Goal: Task Accomplishment & Management: Complete application form

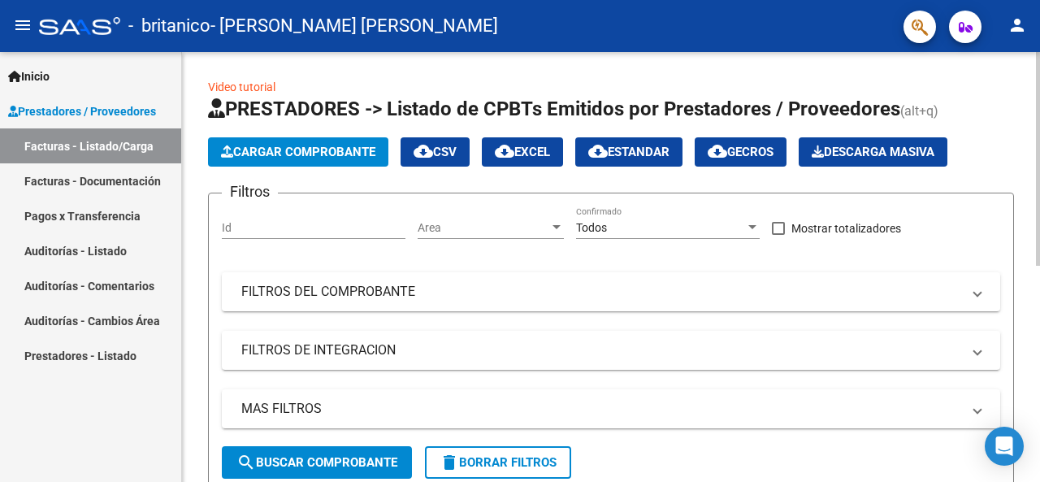
click at [352, 141] on button "Cargar Comprobante" at bounding box center [298, 151] width 180 height 29
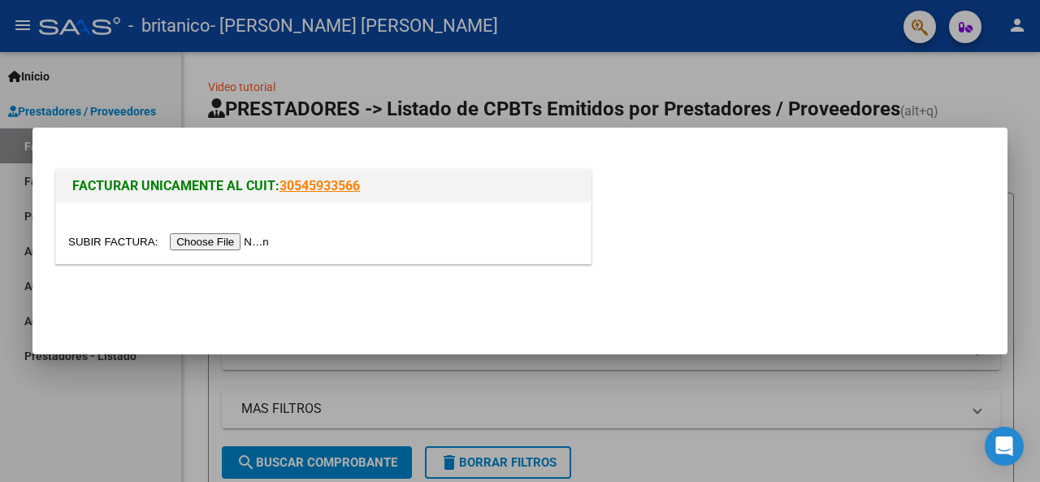
click at [198, 235] on input "file" at bounding box center [171, 241] width 206 height 17
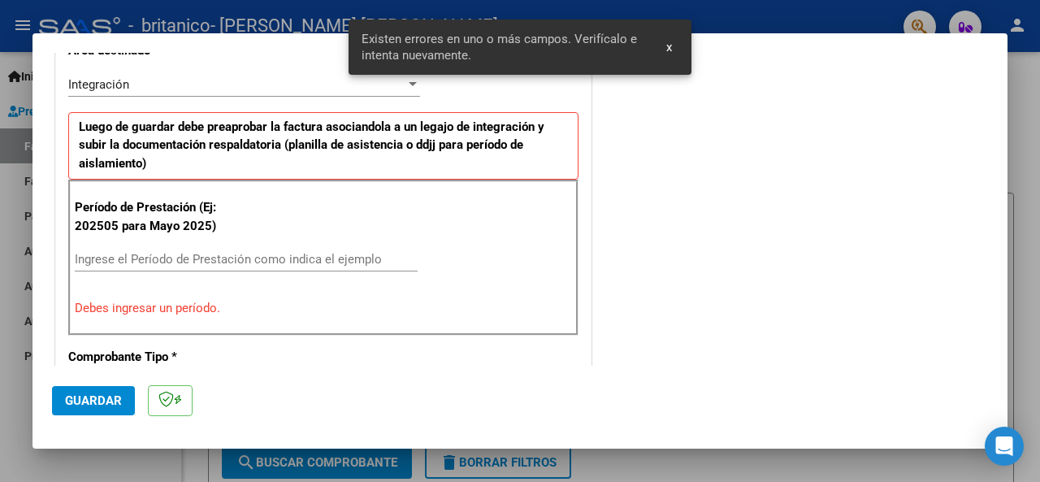
scroll to position [424, 0]
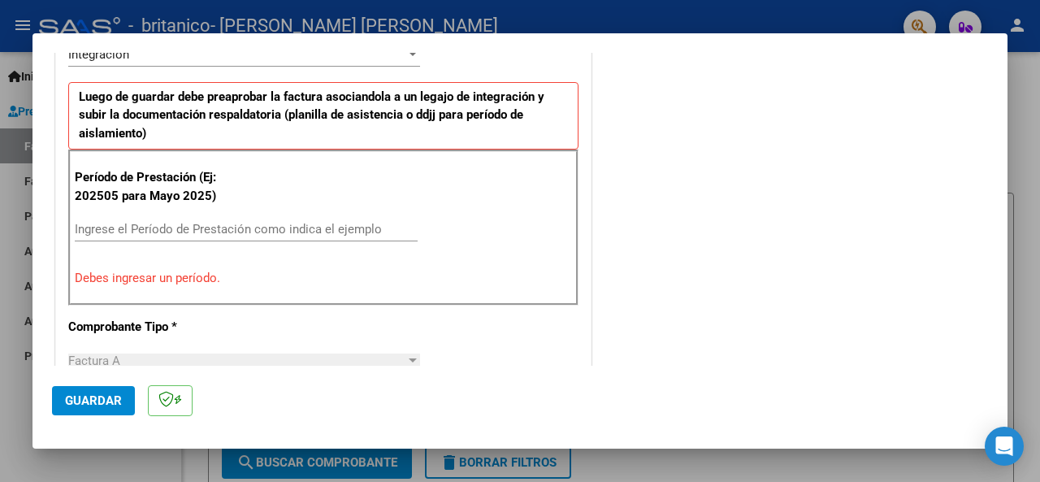
click at [115, 217] on div "Ingrese el Período de Prestación como indica el ejemplo" at bounding box center [246, 229] width 343 height 24
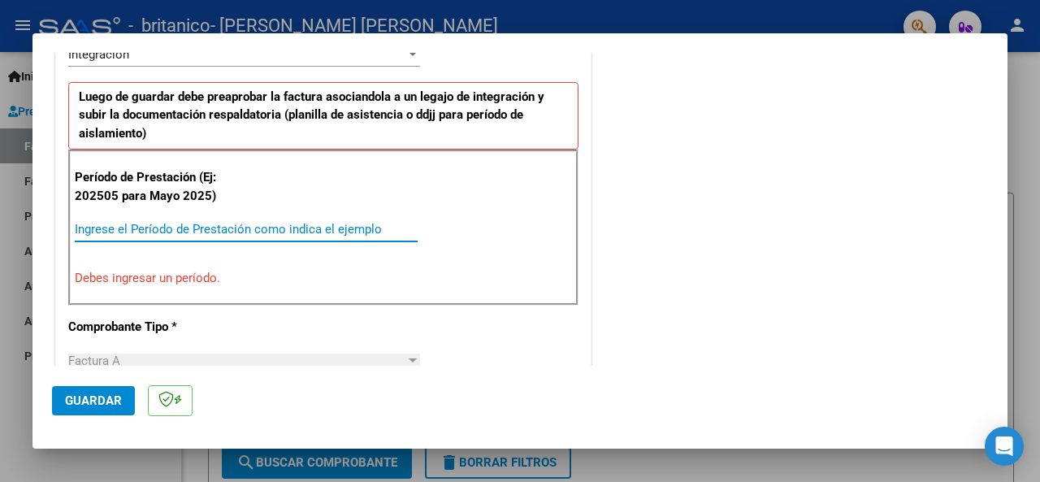
click at [112, 223] on input "Ingrese el Período de Prestación como indica el ejemplo" at bounding box center [246, 229] width 343 height 15
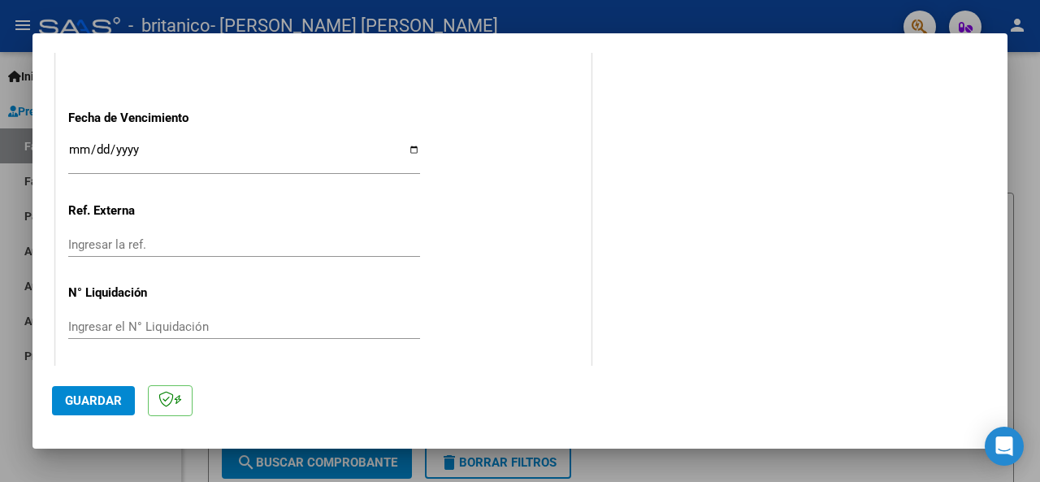
scroll to position [1068, 0]
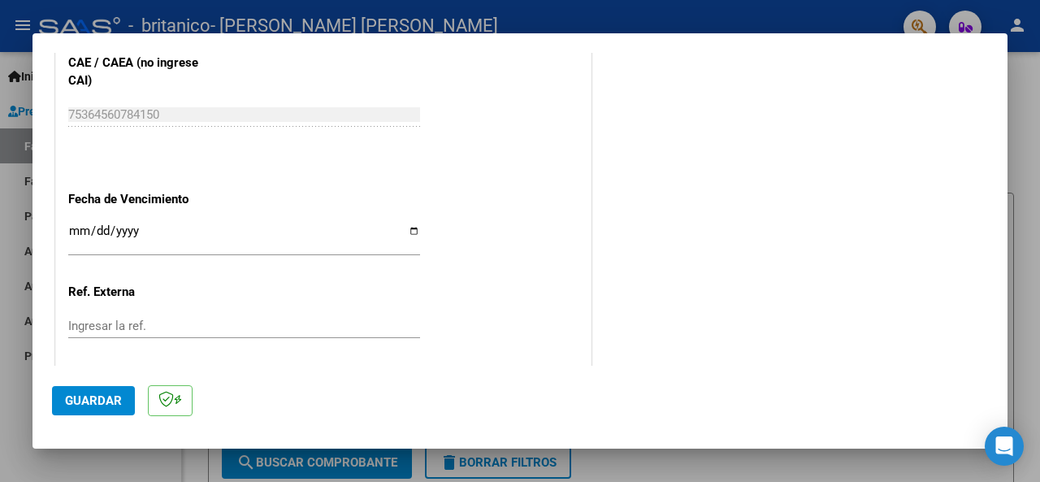
type input "202508"
click at [405, 224] on input "Ingresar la fecha" at bounding box center [244, 237] width 352 height 26
type input "[DATE]"
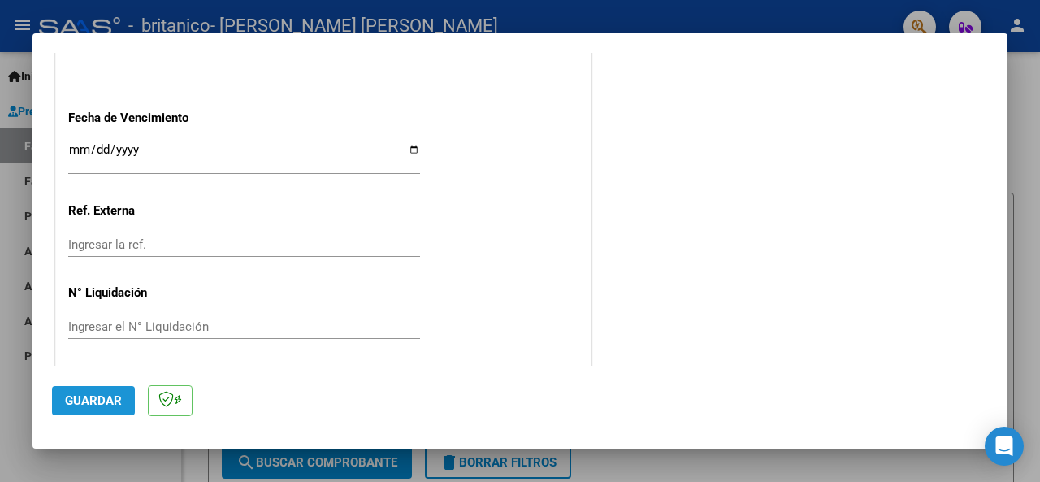
click at [98, 393] on span "Guardar" at bounding box center [93, 400] width 57 height 15
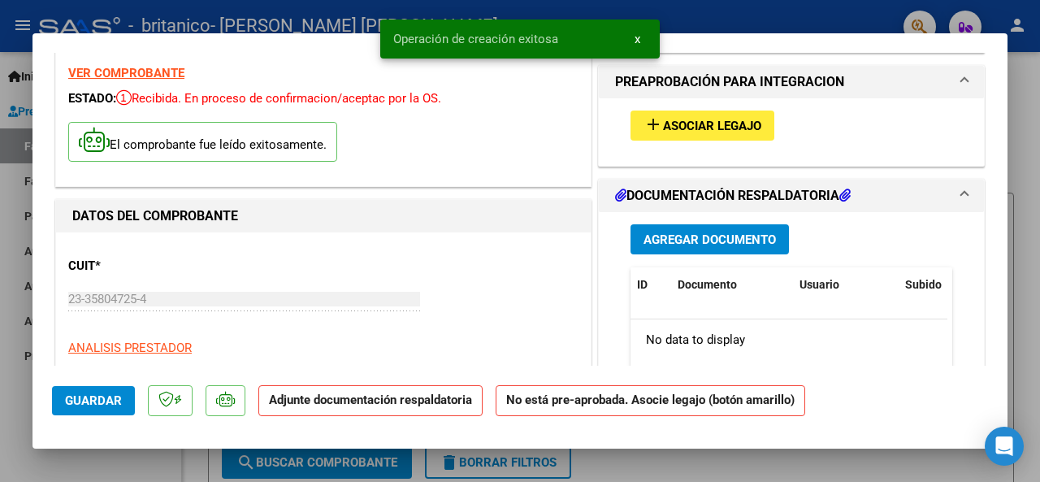
scroll to position [81, 0]
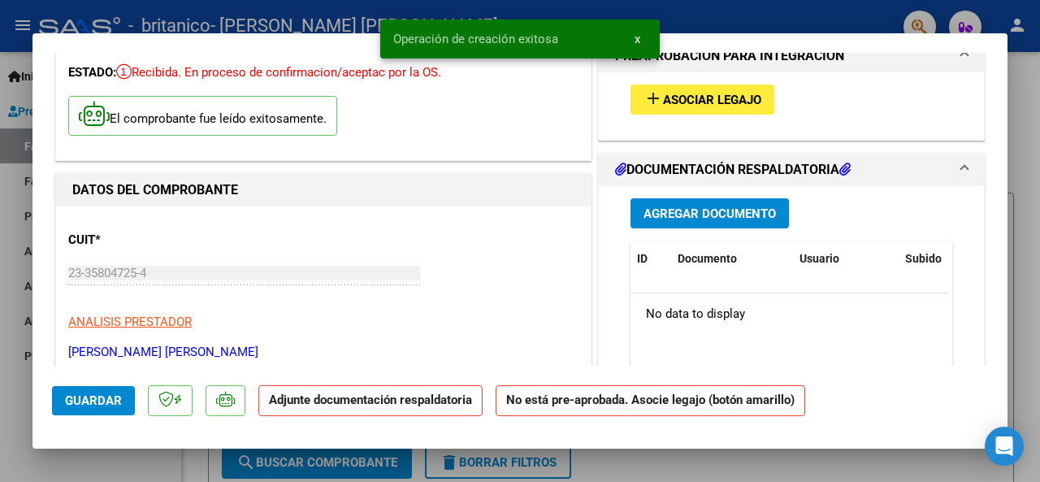
click at [676, 95] on span "Asociar Legajo" at bounding box center [712, 100] width 98 height 15
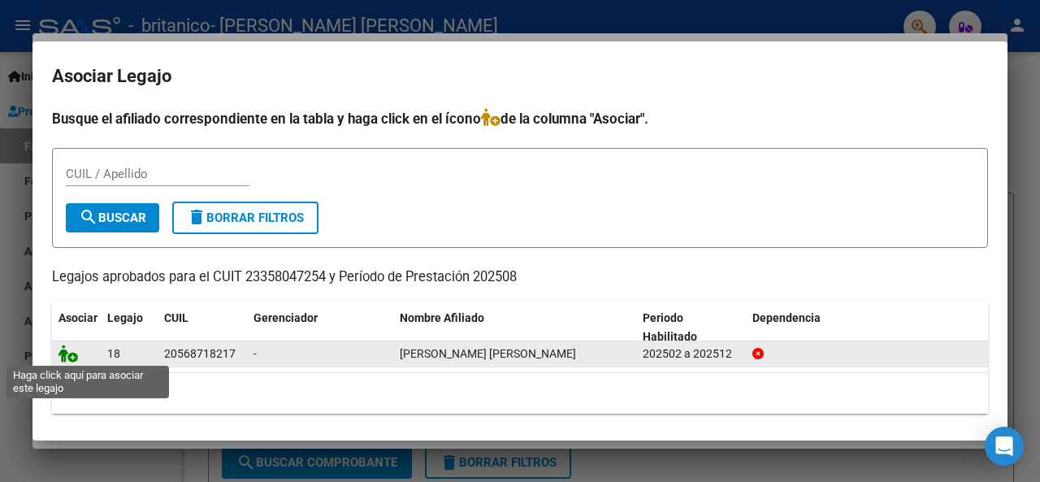
click at [71, 353] on icon at bounding box center [69, 354] width 20 height 18
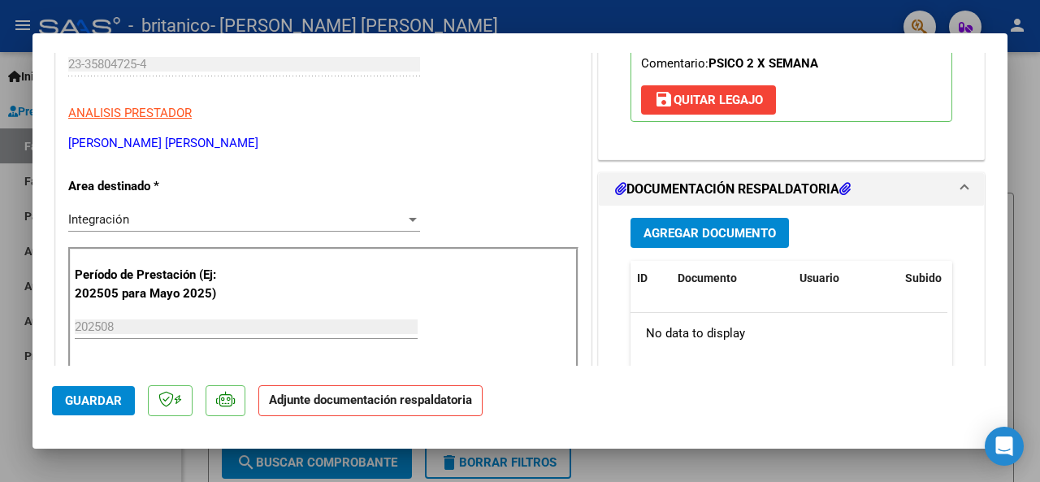
scroll to position [325, 0]
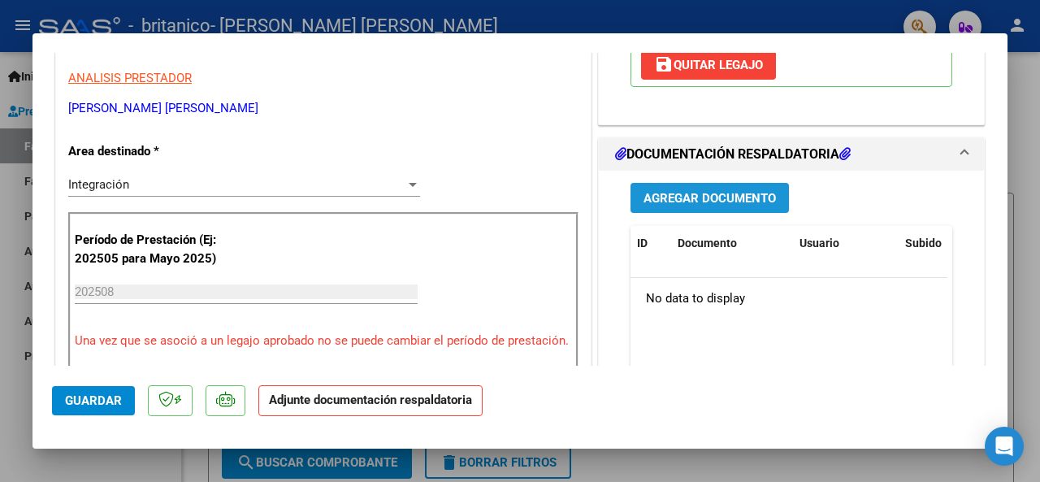
click at [666, 213] on button "Agregar Documento" at bounding box center [710, 198] width 158 height 30
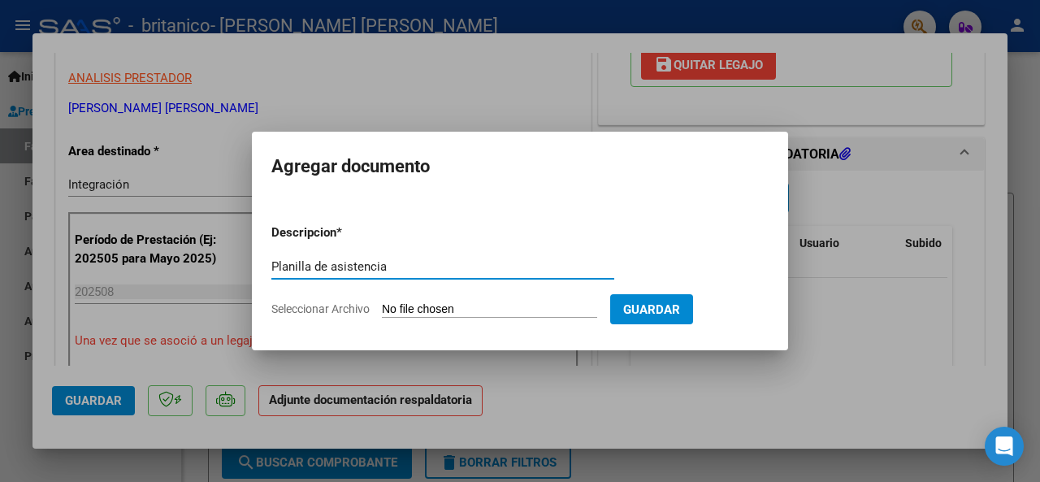
type input "Planilla de asistencia"
click at [413, 305] on input "Seleccionar Archivo" at bounding box center [489, 309] width 215 height 15
type input "C:\fakepath\Planilla [PERSON_NAME] trabajado en agosto 2025.pdf"
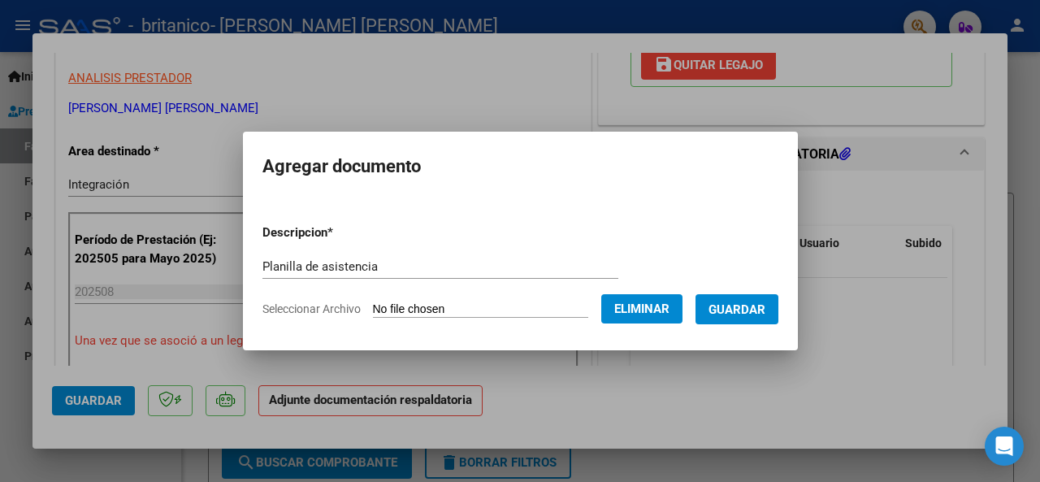
click at [737, 309] on span "Guardar" at bounding box center [737, 309] width 57 height 15
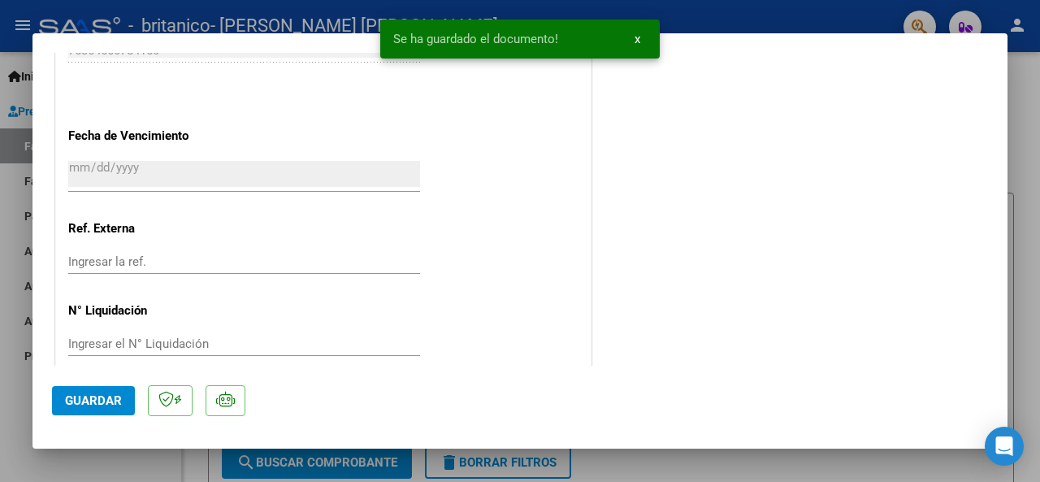
scroll to position [1156, 0]
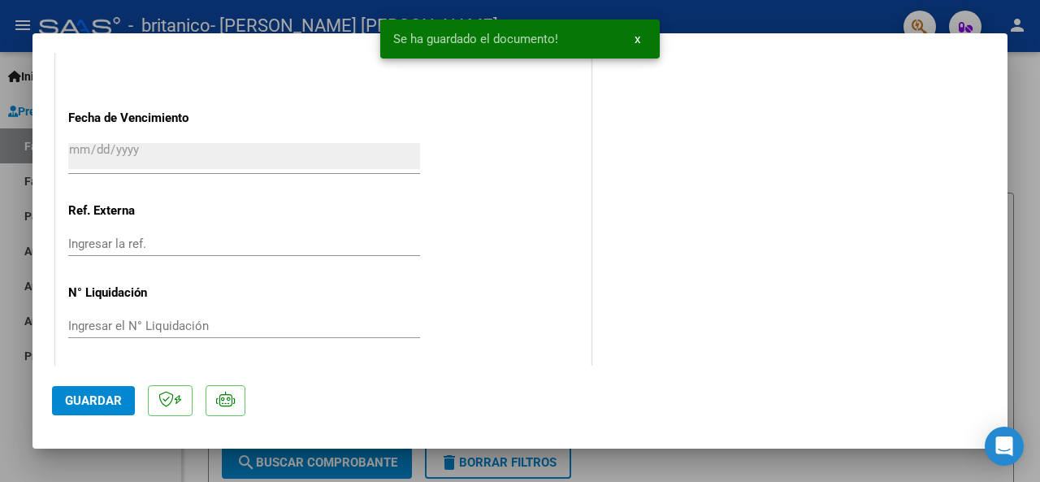
click at [104, 403] on span "Guardar" at bounding box center [93, 400] width 57 height 15
click at [640, 40] on span "x" at bounding box center [638, 39] width 6 height 15
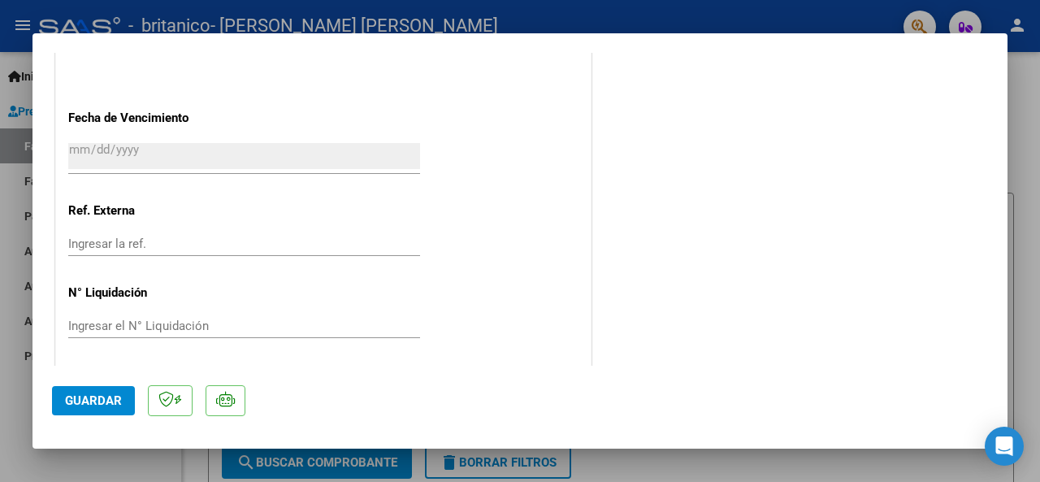
click at [1021, 280] on div at bounding box center [520, 241] width 1040 height 482
type input "$ 0,00"
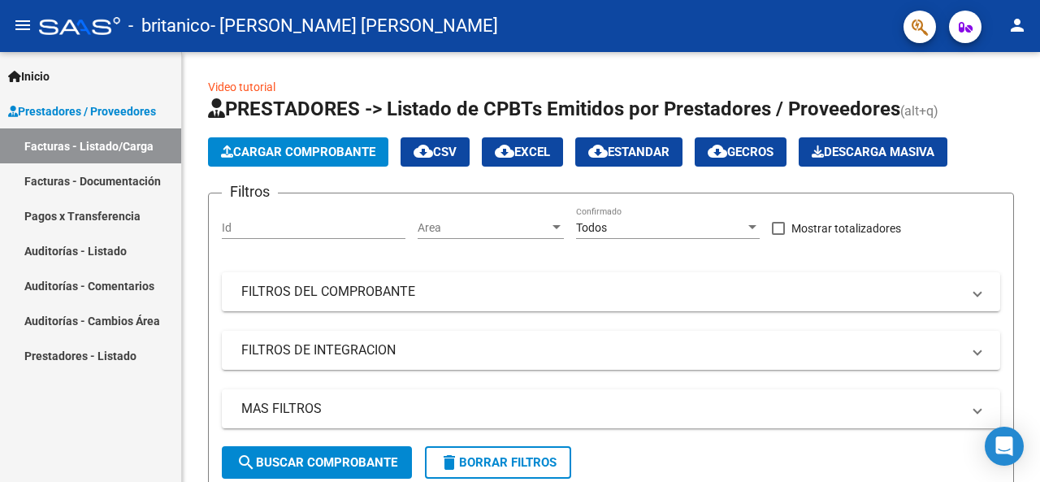
click at [93, 171] on link "Facturas - Documentación" at bounding box center [90, 180] width 181 height 35
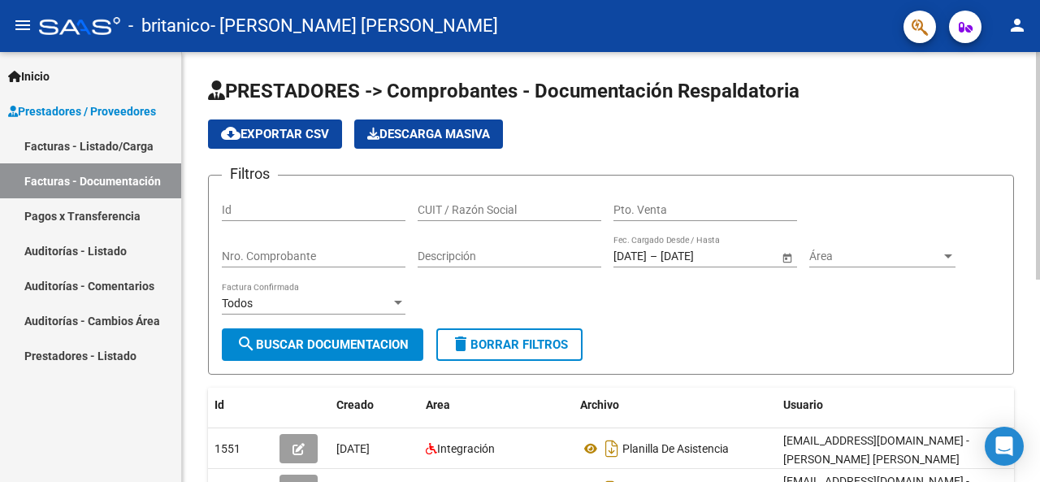
scroll to position [244, 0]
